Goal: Task Accomplishment & Management: Use online tool/utility

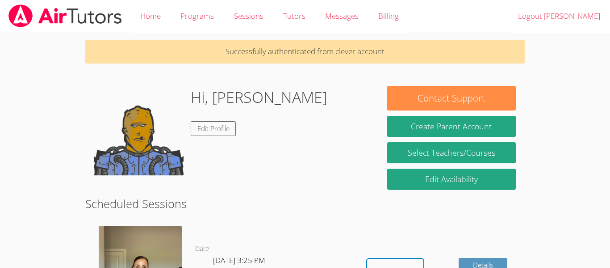
click at [313, 104] on div "Hi, [PERSON_NAME] Edit Profile" at bounding box center [231, 130] width 275 height 89
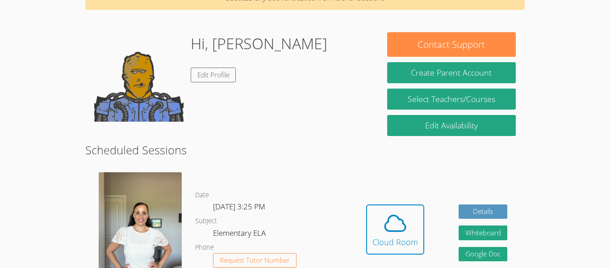
scroll to position [71, 0]
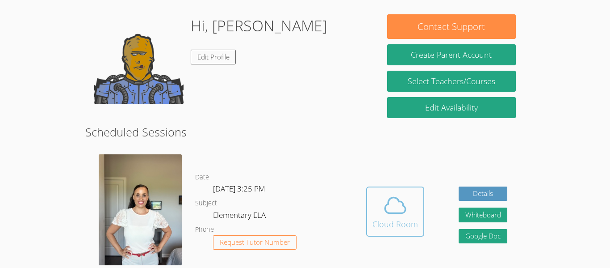
click at [395, 229] on div "Cloud Room" at bounding box center [396, 224] width 46 height 13
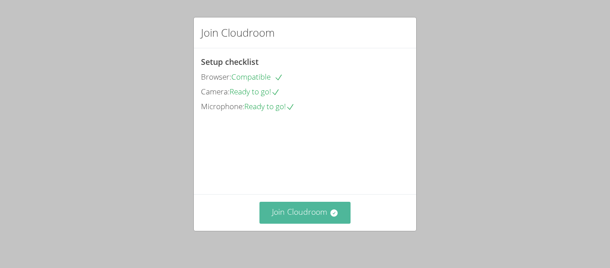
click at [334, 218] on button "Join Cloudroom" at bounding box center [306, 213] width 92 height 22
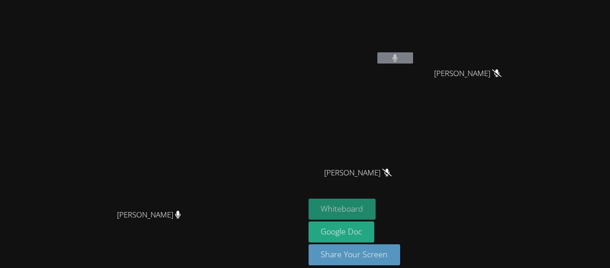
click at [376, 207] on button "Whiteboard" at bounding box center [342, 208] width 67 height 21
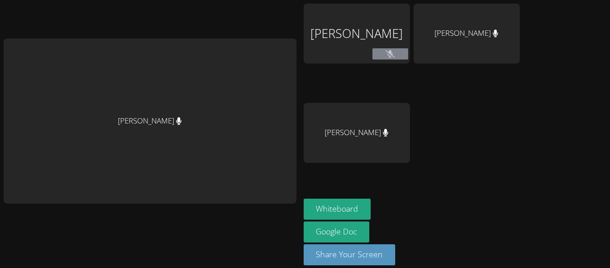
click at [162, 122] on div "[PERSON_NAME]" at bounding box center [150, 120] width 293 height 165
drag, startPoint x: 167, startPoint y: 122, endPoint x: 1, endPoint y: 134, distance: 166.6
click at [1, 134] on main "[PERSON_NAME]" at bounding box center [150, 138] width 300 height 277
drag, startPoint x: 120, startPoint y: 121, endPoint x: 103, endPoint y: -29, distance: 150.6
click at [103, 0] on html "Adrinna Beltre Jeremiah Anderson Tara Phan Mathew Prieto Jovel Whiteboard Googl…" at bounding box center [305, 134] width 610 height 268
